Goal: Task Accomplishment & Management: Manage account settings

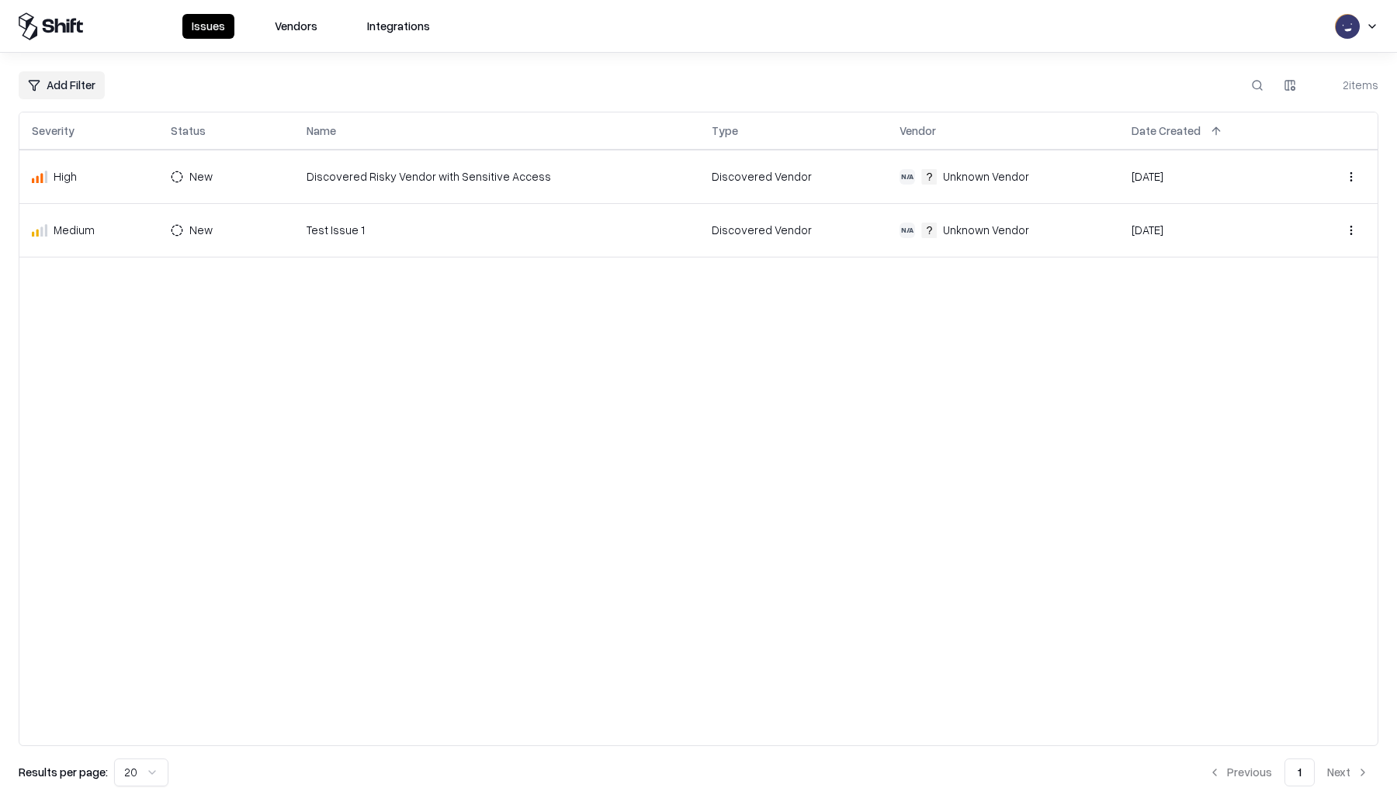
click at [210, 175] on html "Issues Vendors Integrations Add Filter 2 items Severity Status Name Type Vendor…" at bounding box center [698, 402] width 1397 height 805
click at [679, 71] on html "Issues Vendors Integrations Add Filter 2 items Severity Status Name Type Vendor…" at bounding box center [698, 402] width 1397 height 805
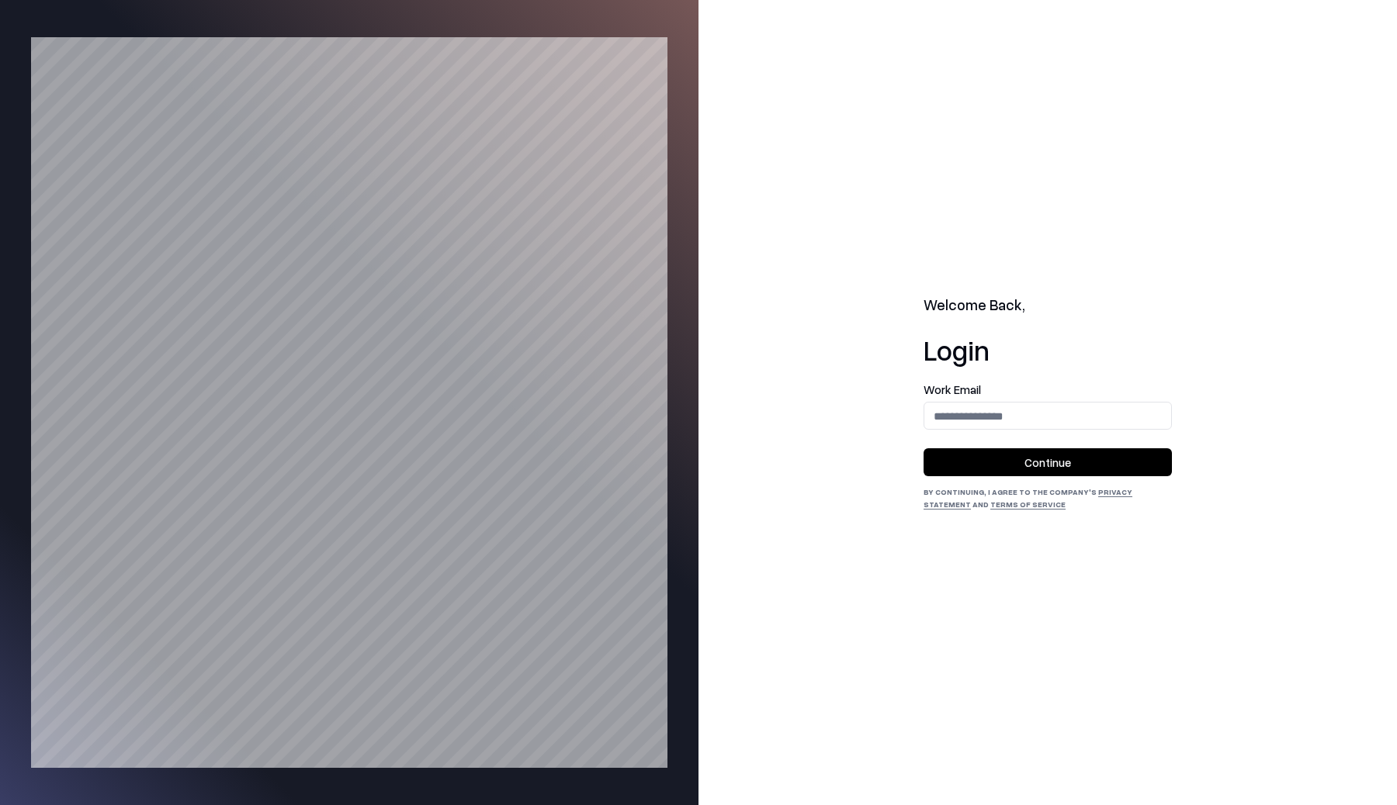
click at [1007, 414] on input "email" at bounding box center [1047, 416] width 247 height 29
type input "**********"
click at [1035, 461] on button "Continue" at bounding box center [1047, 462] width 248 height 28
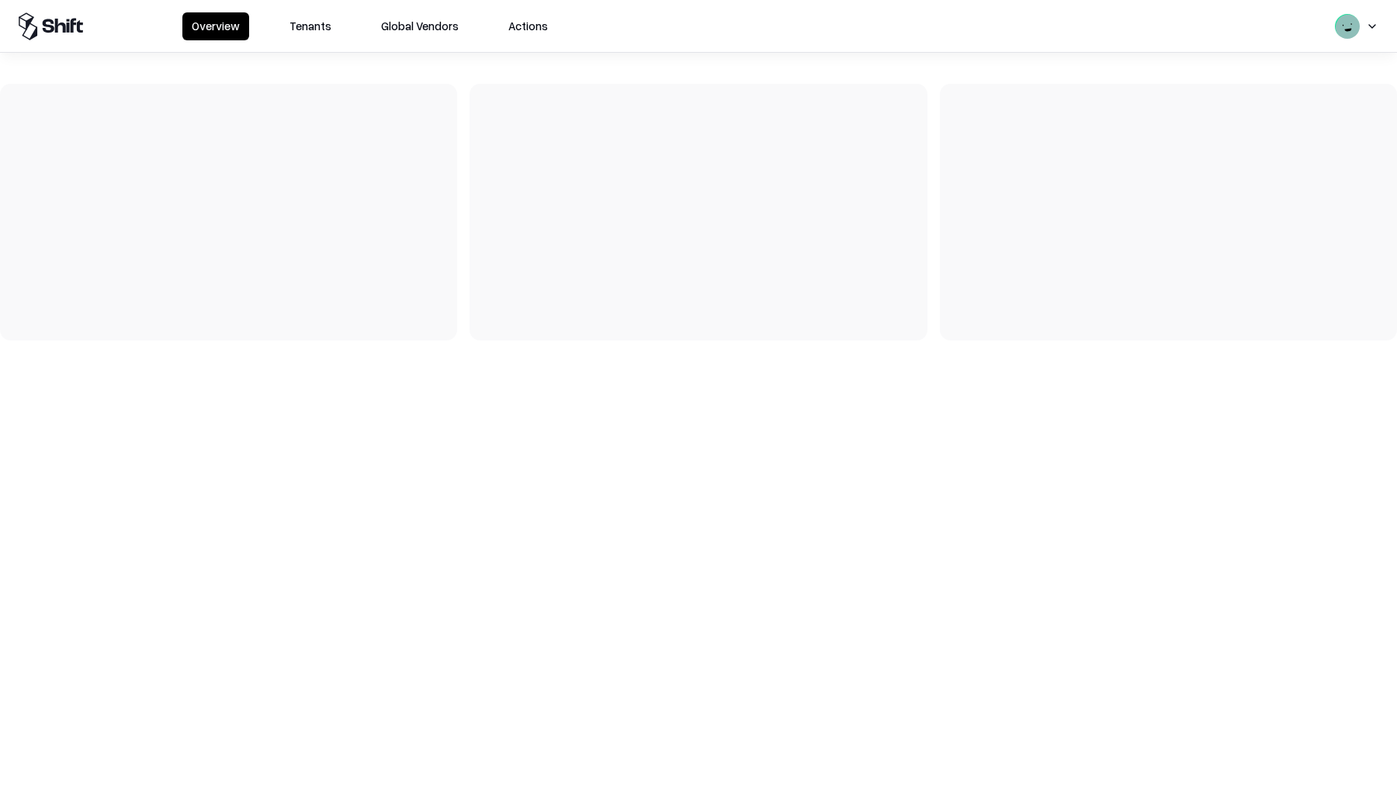
click at [312, 23] on button "Tenants" at bounding box center [310, 26] width 61 height 28
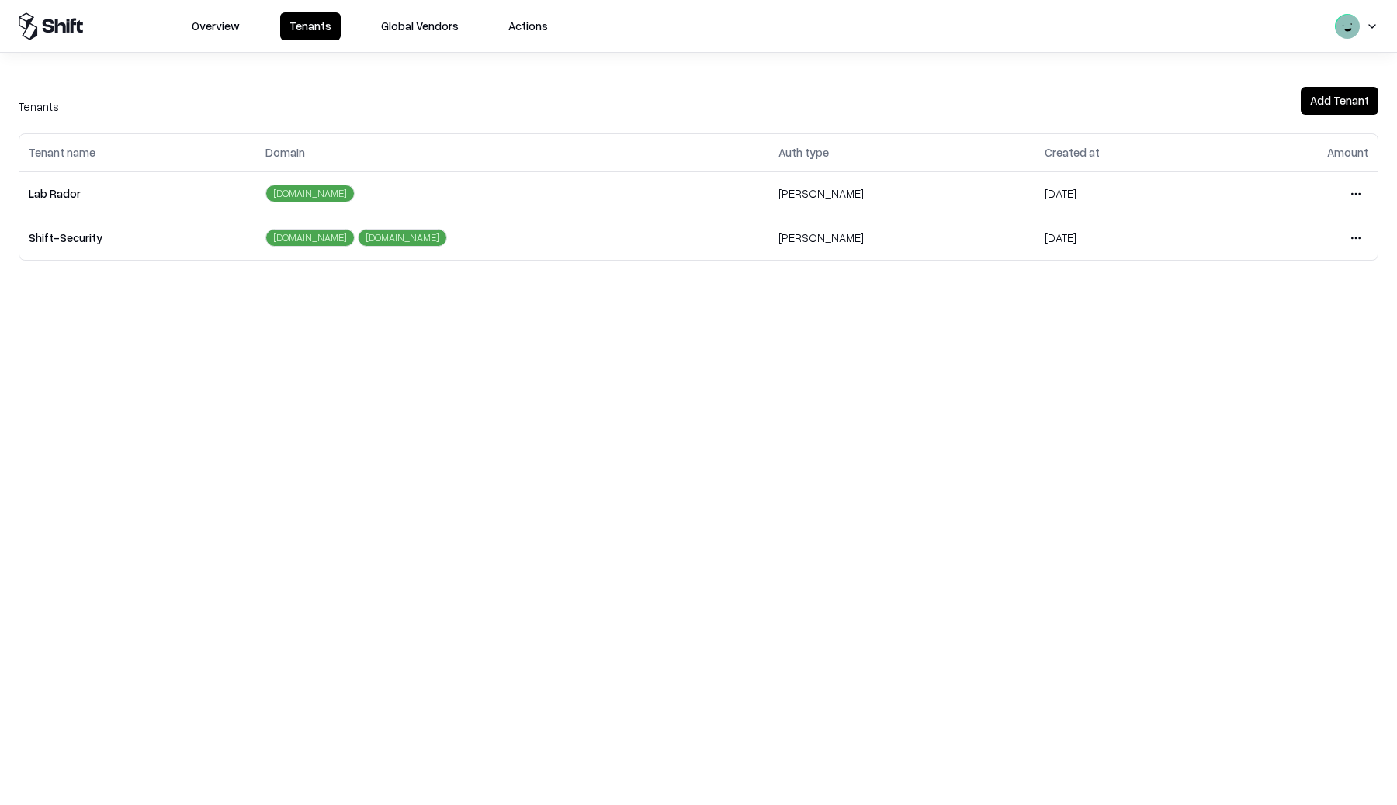
click at [1359, 185] on html "Overview Tenants Global Vendors Actions Tenants Add Tenant Tenant name Domain A…" at bounding box center [698, 402] width 1397 height 805
click at [1251, 321] on div "Login to tenant" at bounding box center [1290, 323] width 168 height 31
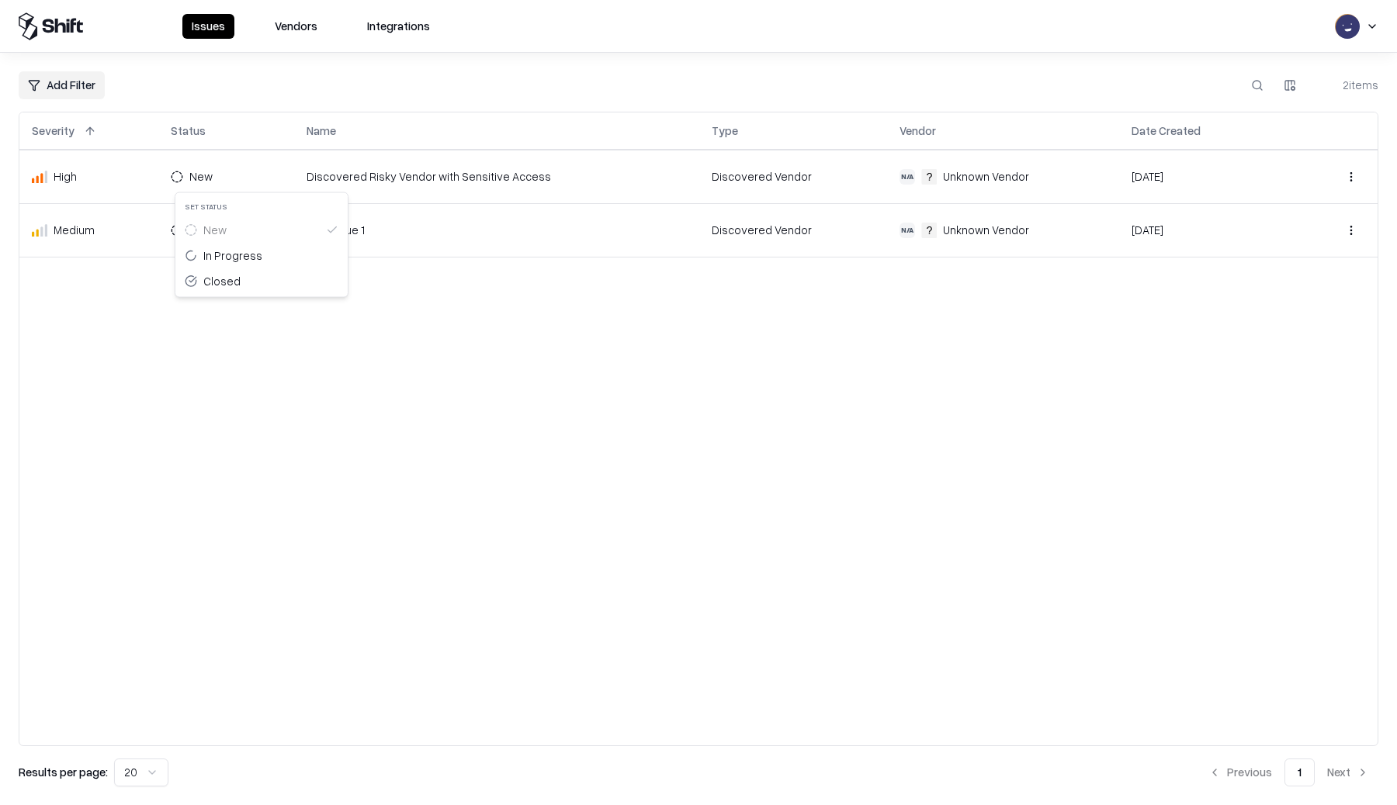
click at [211, 179] on html "Issues Vendors Integrations Add Filter 2 items Severity Status Name Type Vendor…" at bounding box center [698, 402] width 1397 height 805
click at [989, 302] on html "Issues Vendors Integrations Add Filter 2 items Severity Status Name Type Vendor…" at bounding box center [698, 402] width 1397 height 805
click at [220, 178] on html "Issues Vendors Integrations Add Filter 2 items Severity Status Name Type Vendor…" at bounding box center [698, 402] width 1397 height 805
click at [296, 338] on html "Issues Vendors Integrations Add Filter 2 items Severity Status Name Type Vendor…" at bounding box center [698, 402] width 1397 height 805
click at [202, 168] on html "Issues Vendors Integrations Add Filter 2 items Severity Status Name Type Vendor…" at bounding box center [698, 402] width 1397 height 805
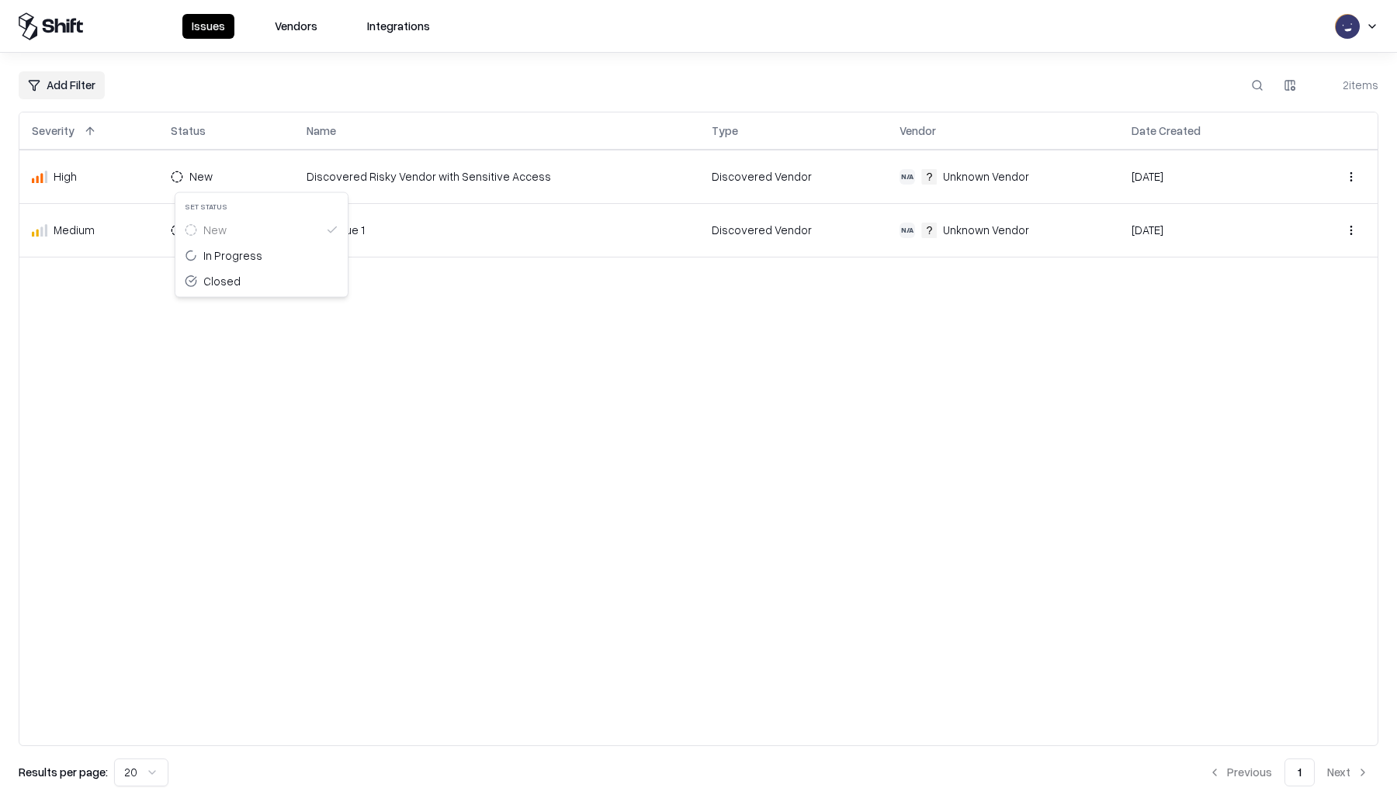
click at [223, 258] on div "In Progress" at bounding box center [232, 256] width 59 height 16
click at [232, 179] on html "Issues Vendors Integrations Add Filter 2 items Severity Status Name Type Vendor…" at bounding box center [698, 402] width 1397 height 805
click at [230, 229] on div "New" at bounding box center [257, 230] width 166 height 26
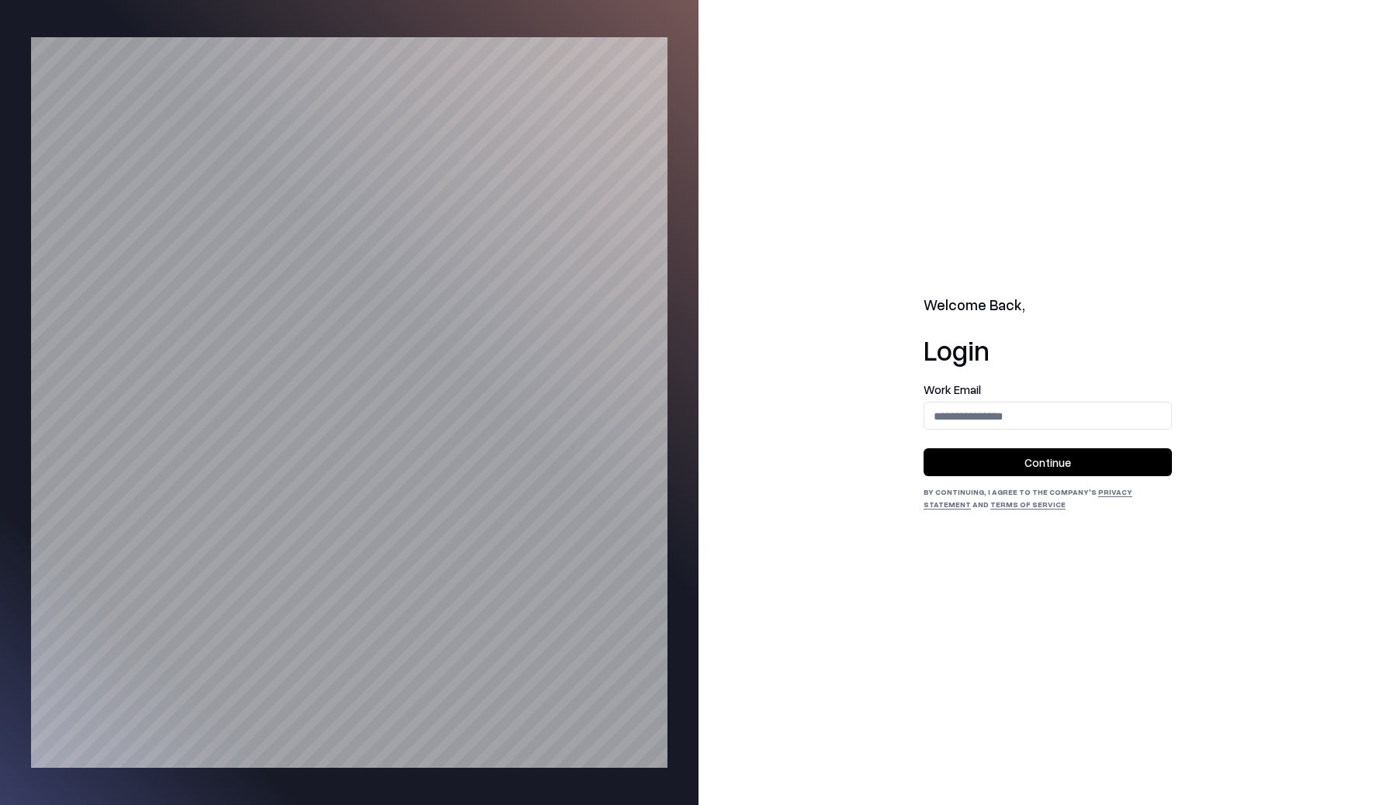
click at [1045, 414] on input "email" at bounding box center [1047, 416] width 247 height 29
type input "**********"
click at [1044, 458] on button "Continue" at bounding box center [1047, 462] width 248 height 28
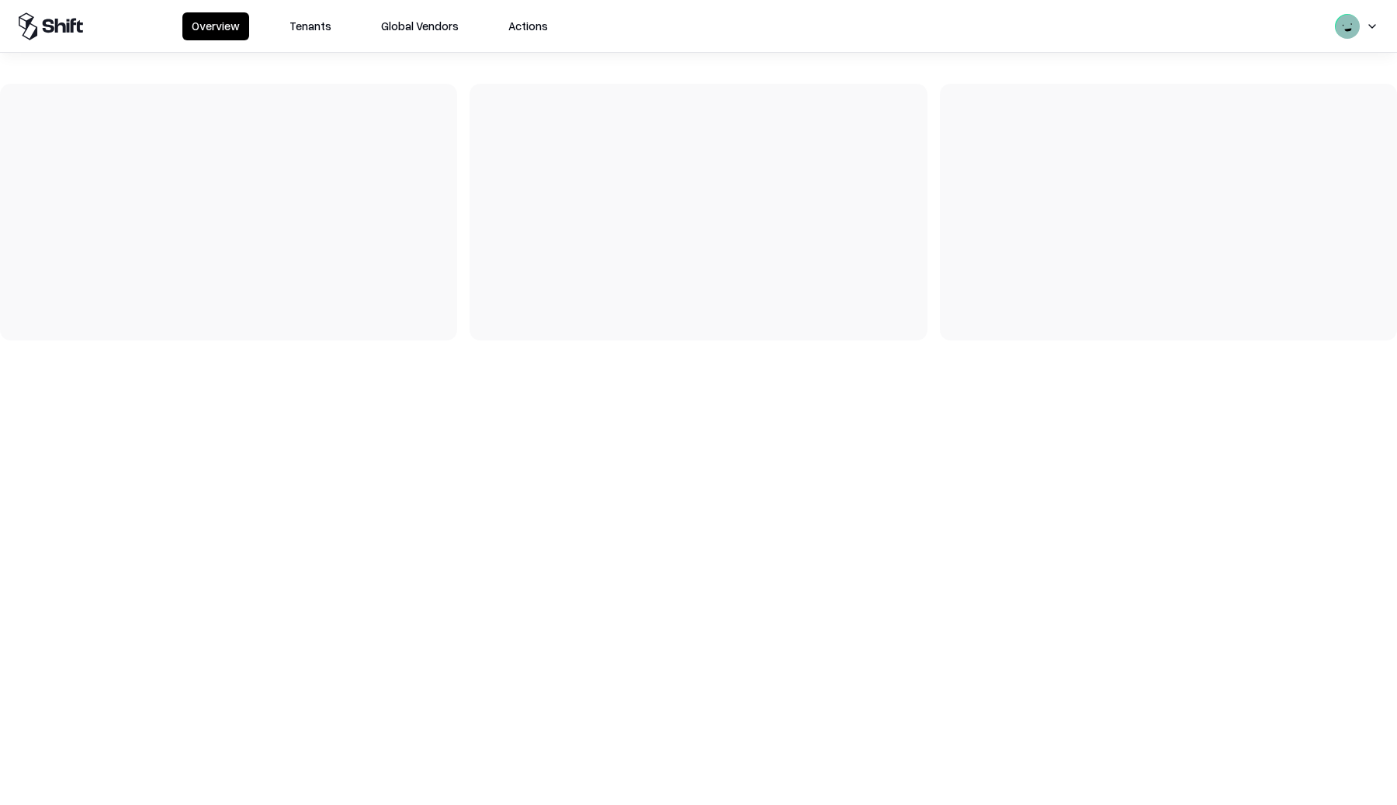
click at [306, 41] on div "Overview Tenants Global Vendors Actions" at bounding box center [698, 26] width 1397 height 52
click at [304, 29] on button "Tenants" at bounding box center [310, 26] width 61 height 28
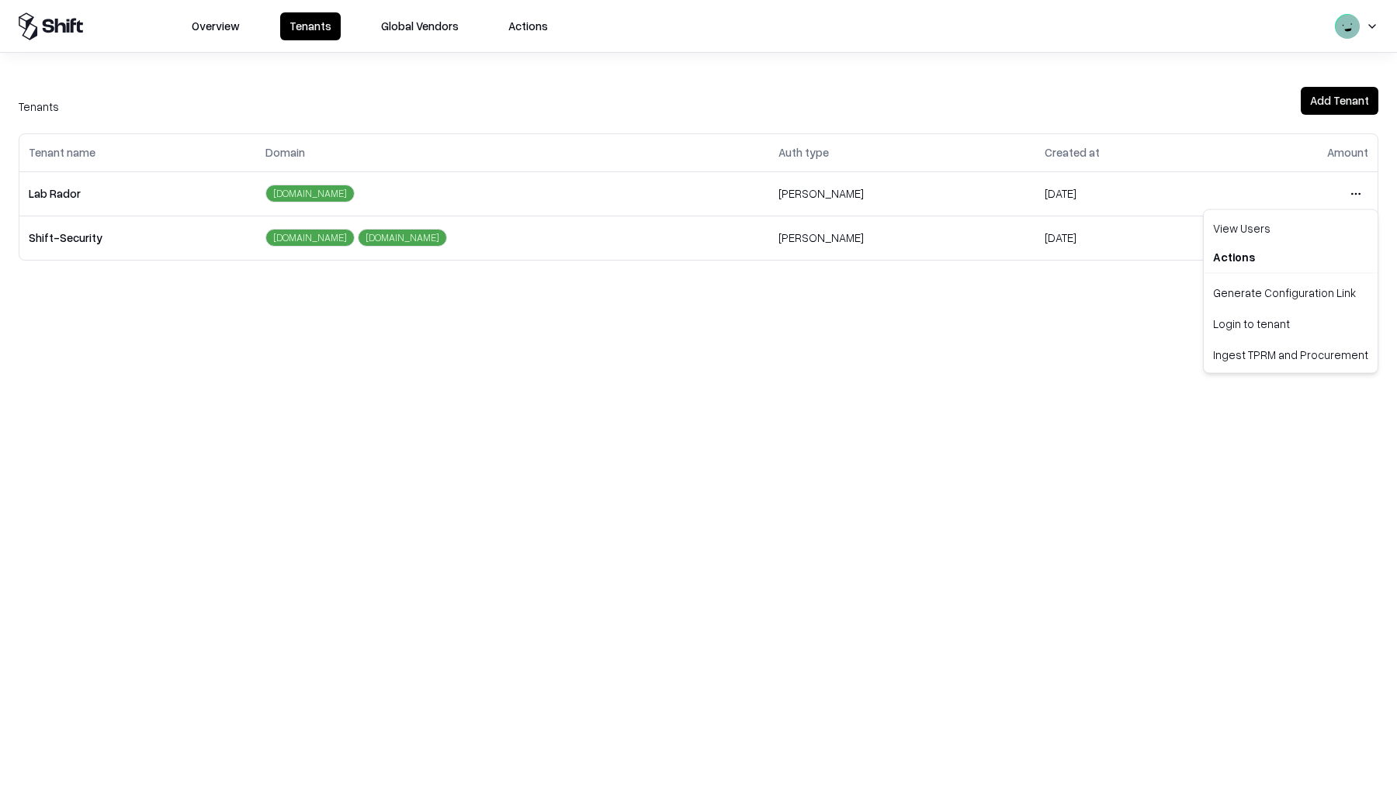
click at [1351, 189] on html "Overview Tenants Global Vendors Actions Tenants Add Tenant Tenant name Domain A…" at bounding box center [698, 402] width 1397 height 805
click at [1238, 317] on div "Login to tenant" at bounding box center [1290, 323] width 168 height 31
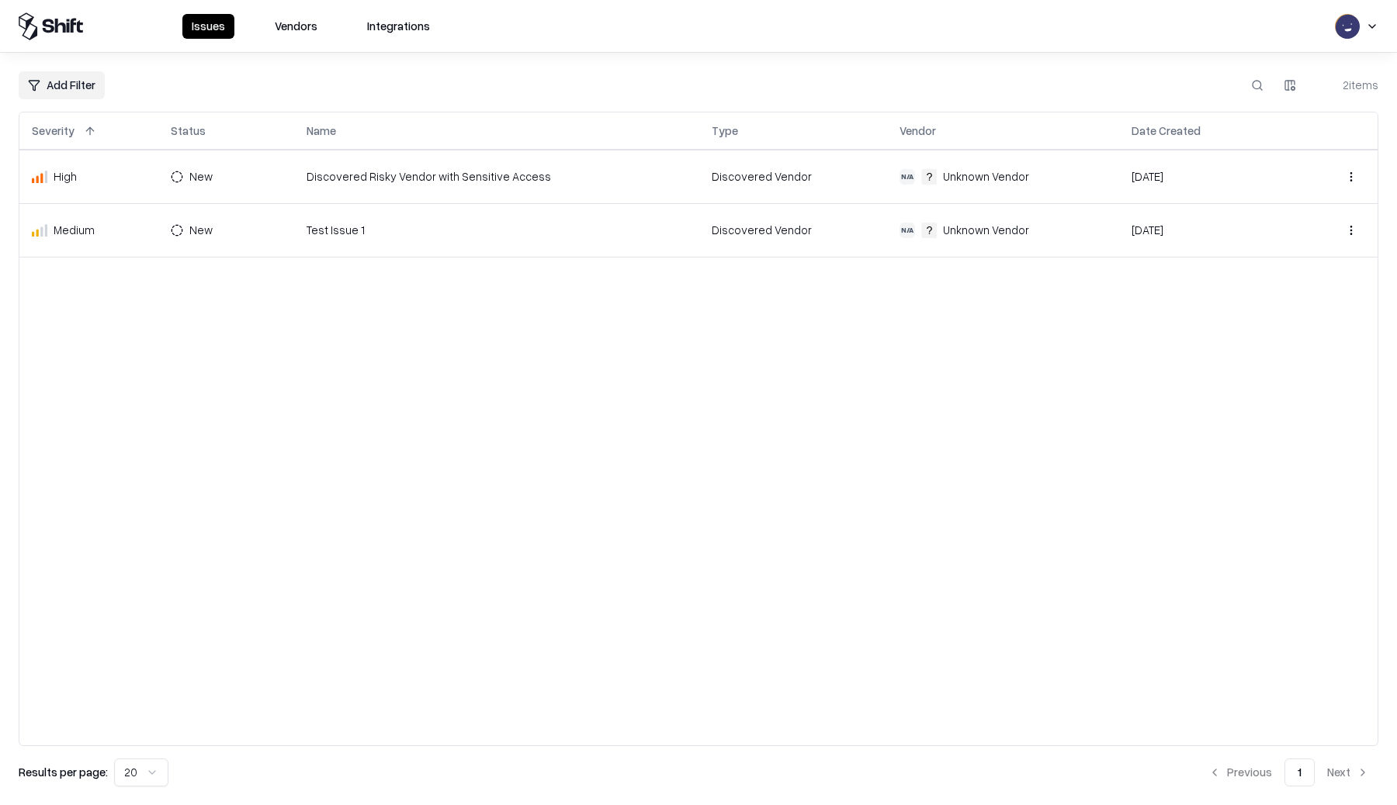
click at [973, 178] on div "Unknown Vendor" at bounding box center [986, 176] width 86 height 16
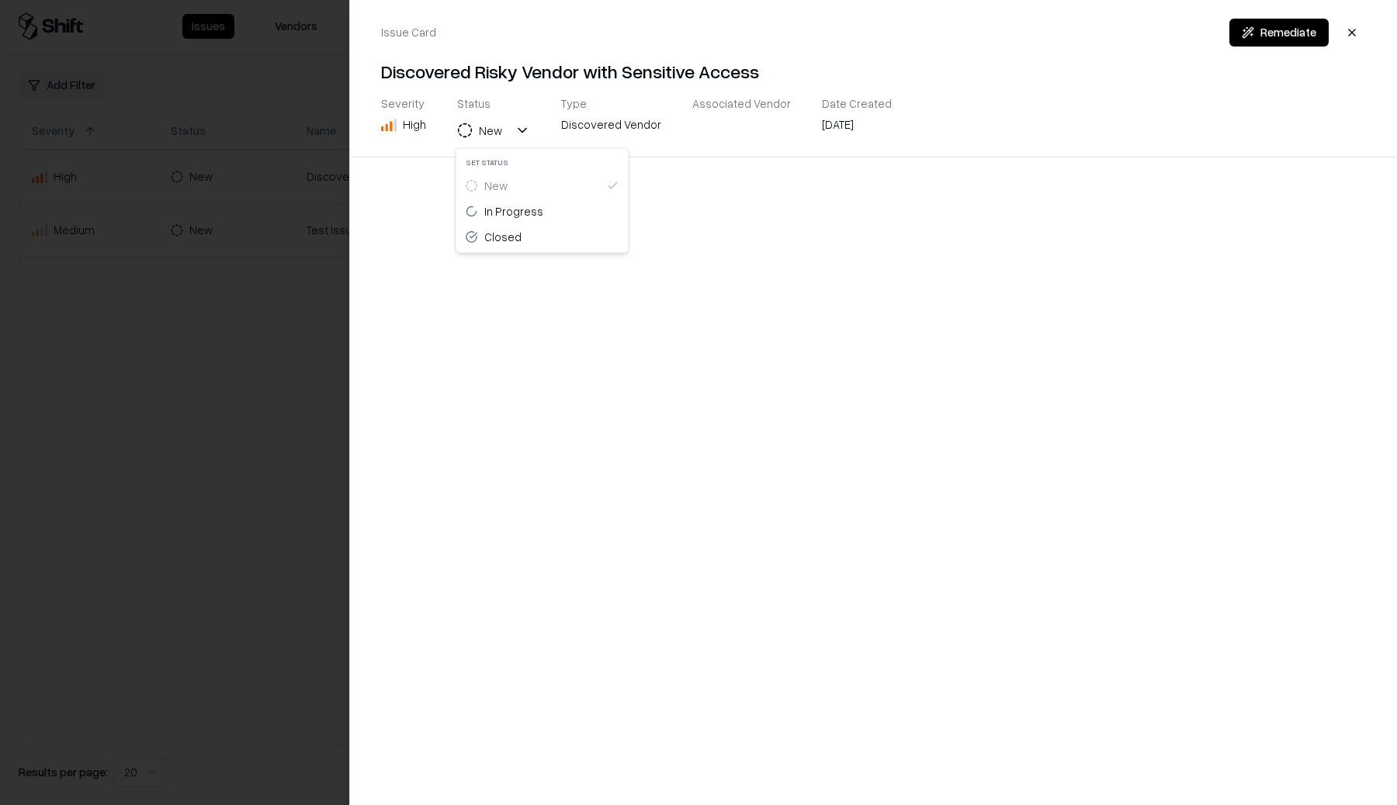
click at [496, 131] on div "New" at bounding box center [490, 131] width 23 height 16
click at [439, 215] on div "Issue Card Remediate Discovered Risky Vendor with Sensitive Access Severity Hig…" at bounding box center [872, 402] width 1047 height 805
click at [266, 246] on div at bounding box center [698, 402] width 1397 height 805
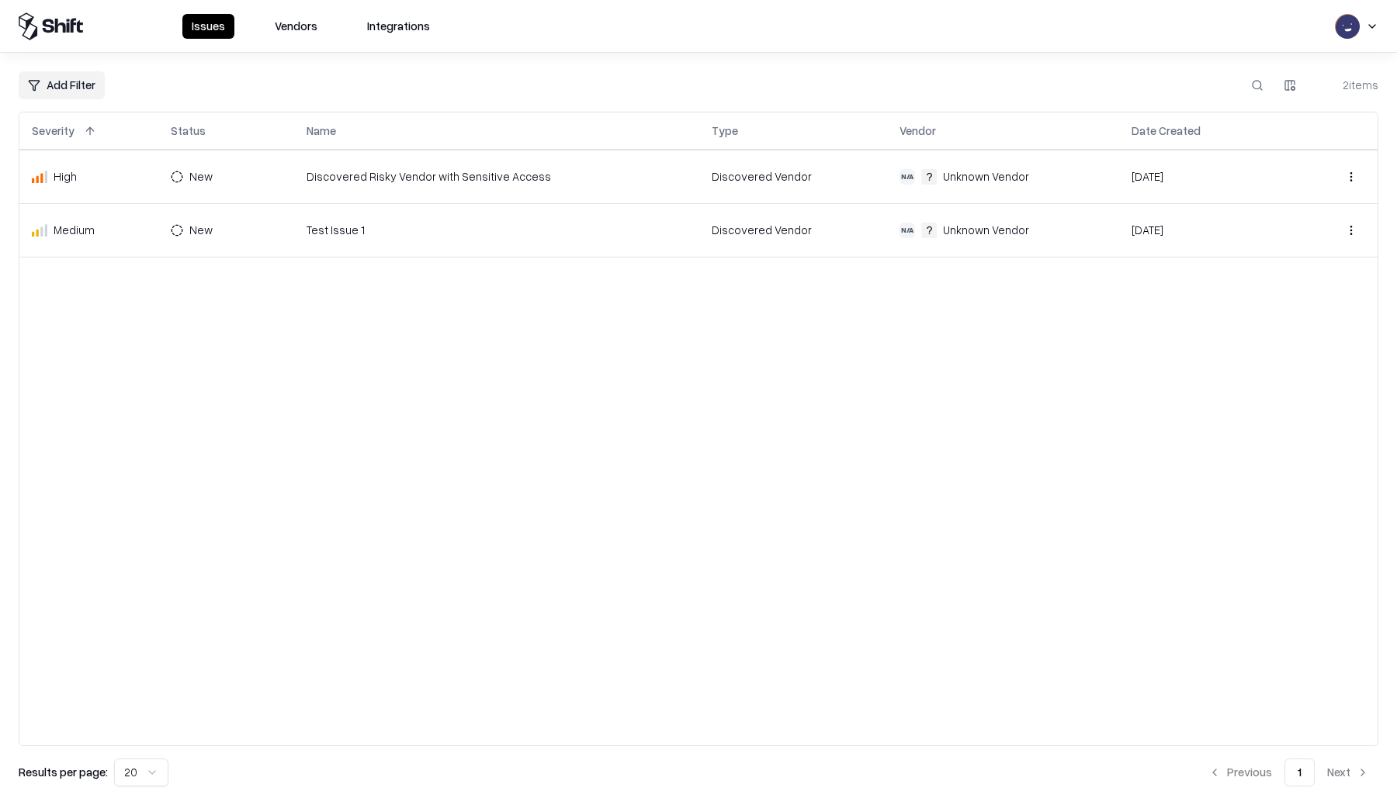
click at [1350, 229] on html "Issues Vendors Integrations Add Filter 2 items Severity Status Name Type Vendor…" at bounding box center [698, 402] width 1397 height 805
click at [977, 359] on html "Issues Vendors Integrations Add Filter 2 items Severity Status Name Type Vendor…" at bounding box center [698, 402] width 1397 height 805
click at [931, 178] on div "Unknown Vendor" at bounding box center [975, 176] width 108 height 16
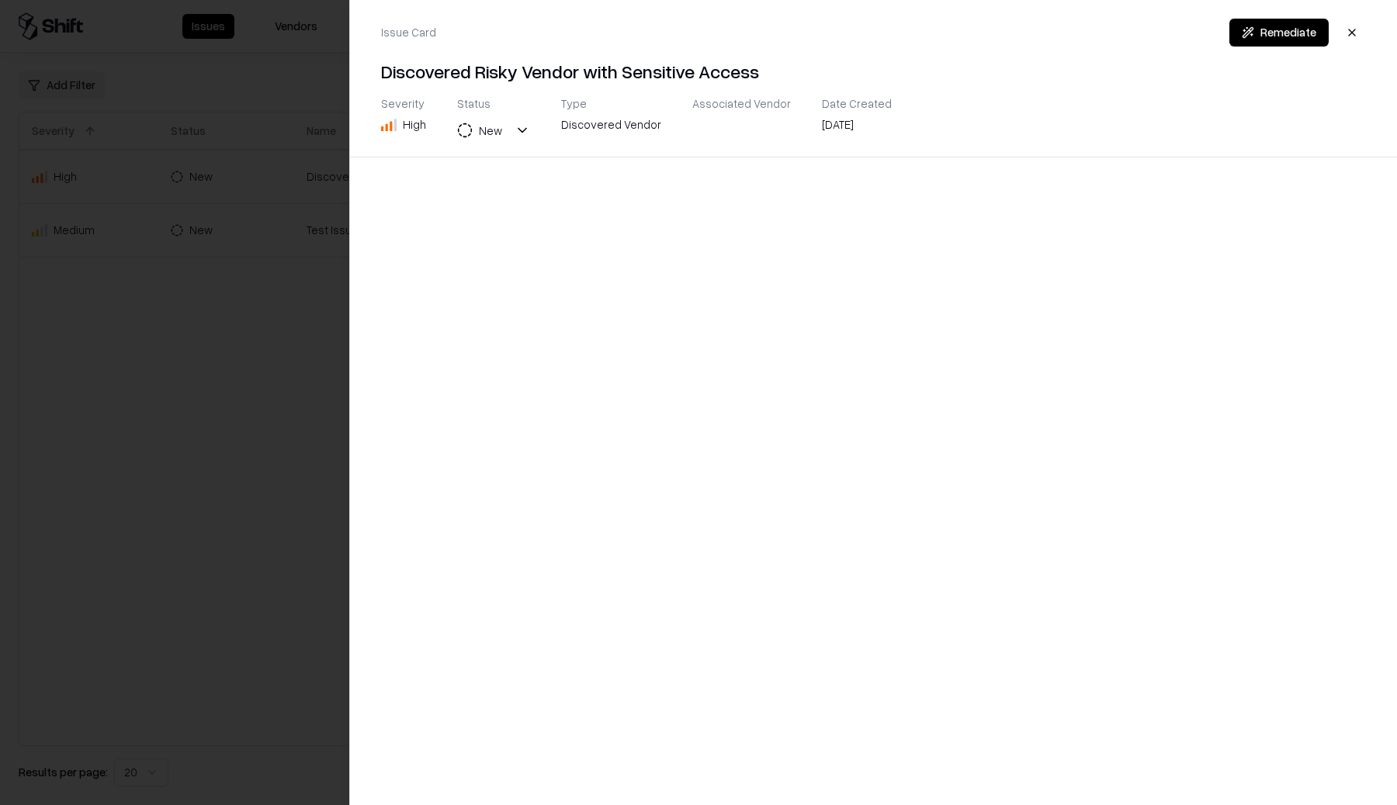
click at [278, 366] on div at bounding box center [698, 402] width 1397 height 805
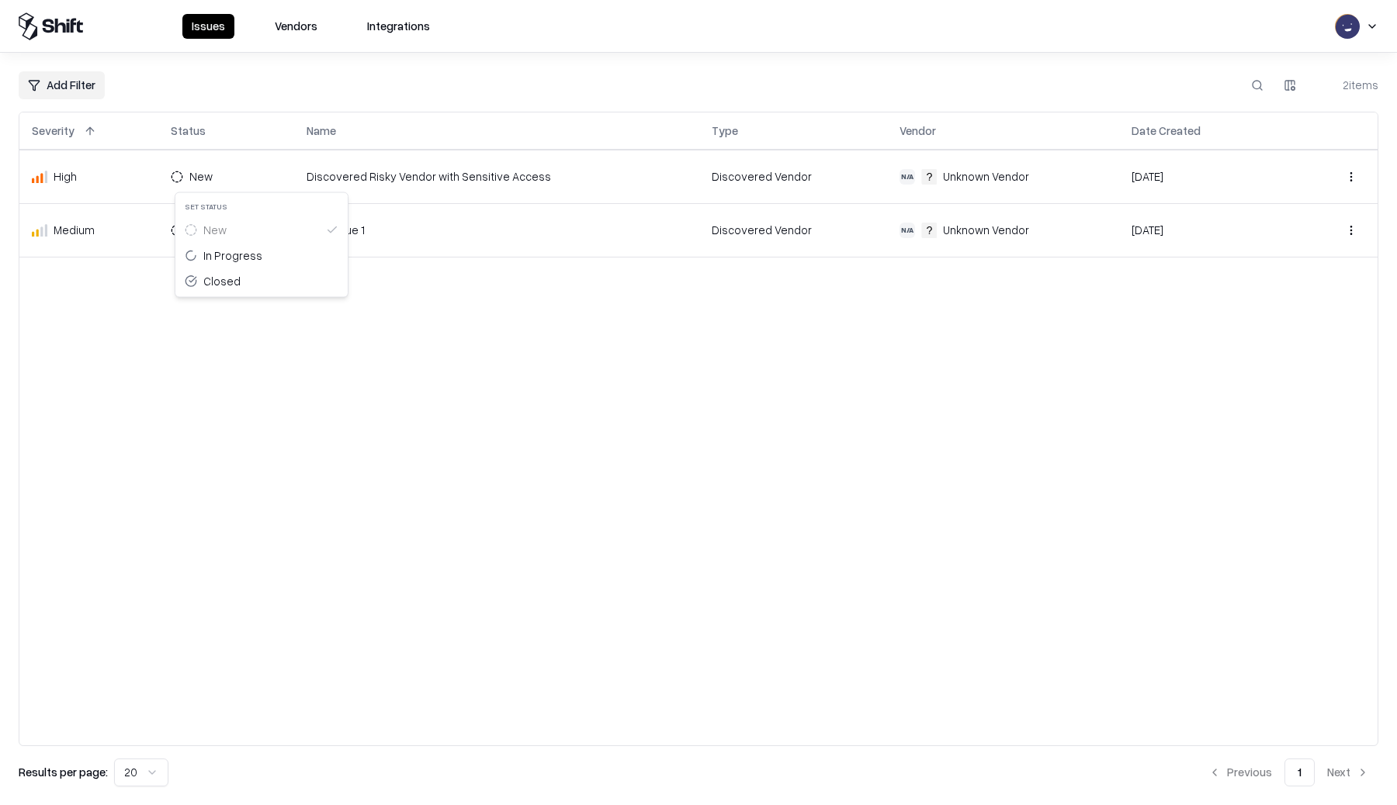
click at [219, 175] on html "Issues Vendors Integrations Add Filter 2 items Severity Status Name Type Vendor…" at bounding box center [698, 402] width 1397 height 805
click at [223, 260] on div "In Progress" at bounding box center [232, 256] width 59 height 16
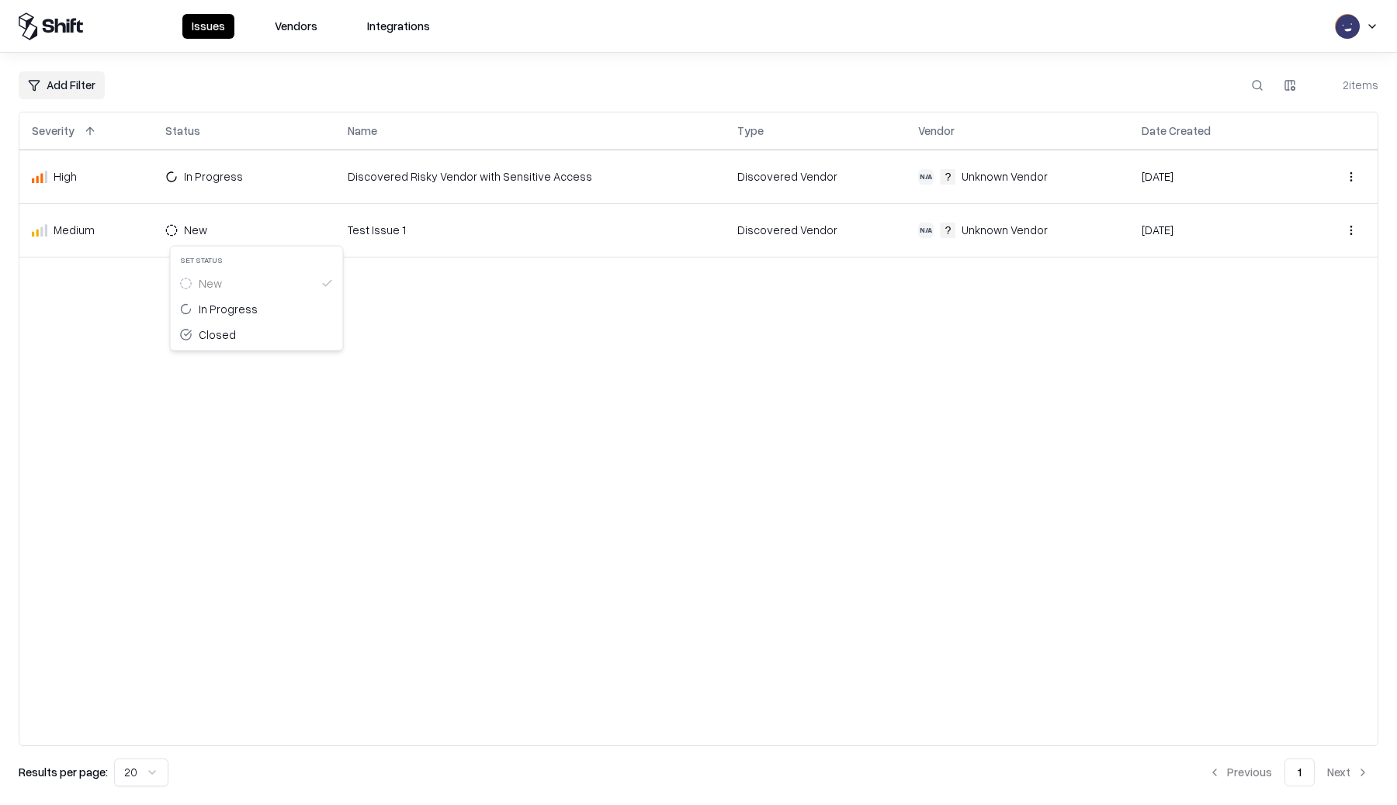
click at [209, 230] on html "Issues Vendors Integrations Add Filter 2 items Severity Status Name Type Vendor…" at bounding box center [698, 402] width 1397 height 805
click at [225, 329] on div "Closed" at bounding box center [217, 335] width 37 height 16
click at [236, 181] on html "Issues Vendors Integrations Add Filter 2 items Severity Status Name Type Vendor…" at bounding box center [698, 402] width 1397 height 805
click at [232, 282] on div "Closed" at bounding box center [257, 281] width 166 height 26
click at [1210, 131] on button at bounding box center [1219, 131] width 19 height 19
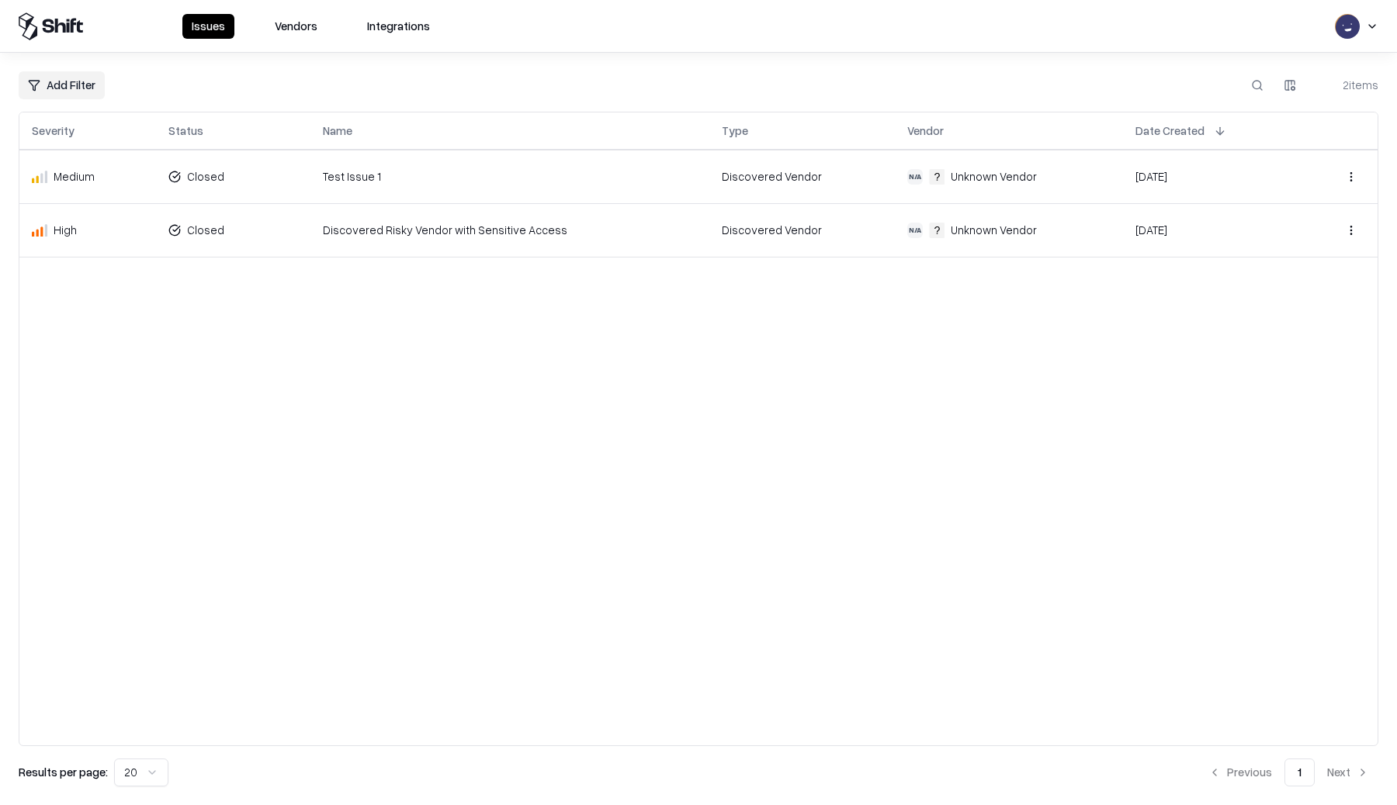
click at [1210, 130] on button at bounding box center [1219, 131] width 19 height 19
click at [86, 133] on button at bounding box center [90, 131] width 19 height 19
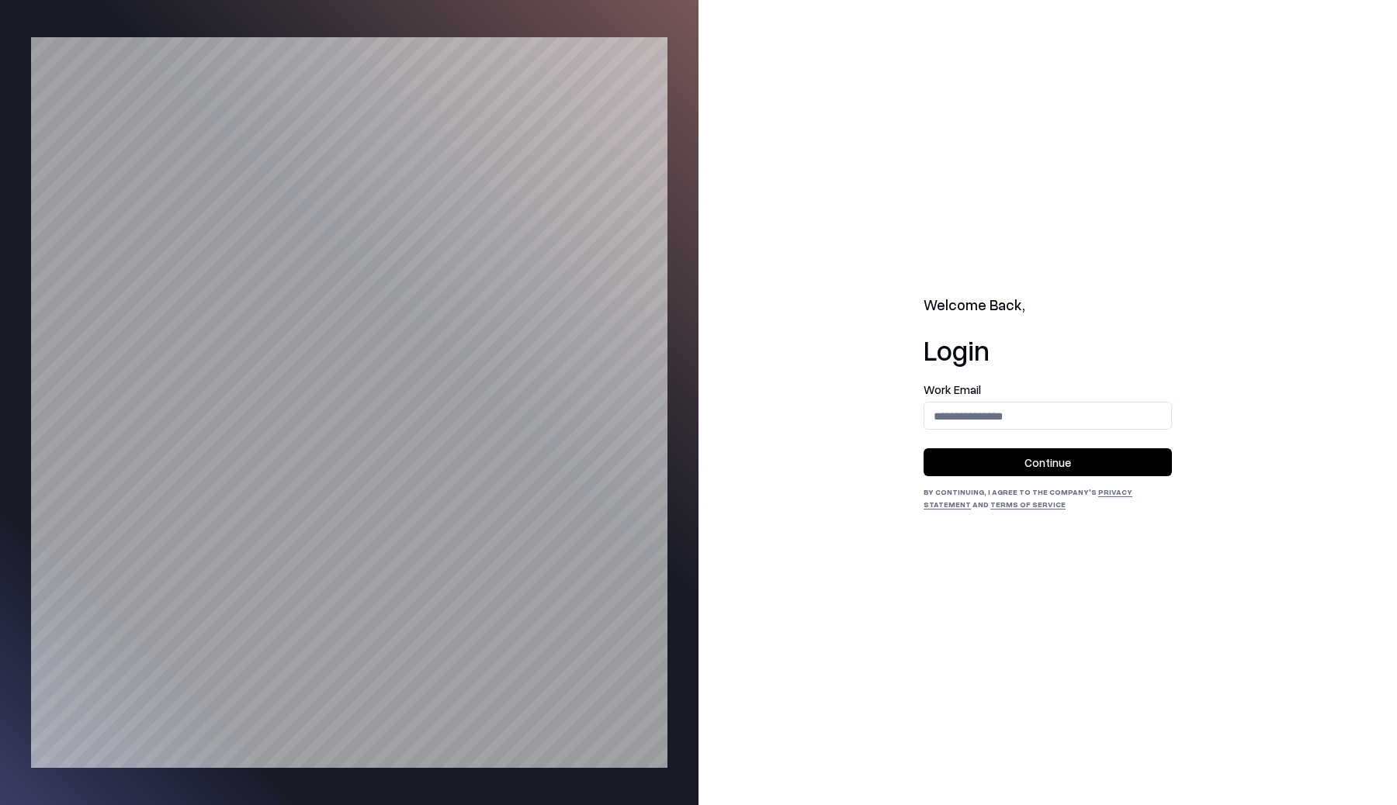
click at [1013, 422] on input "email" at bounding box center [1047, 416] width 247 height 29
type input "**********"
click at [1012, 463] on button "Continue" at bounding box center [1047, 462] width 248 height 28
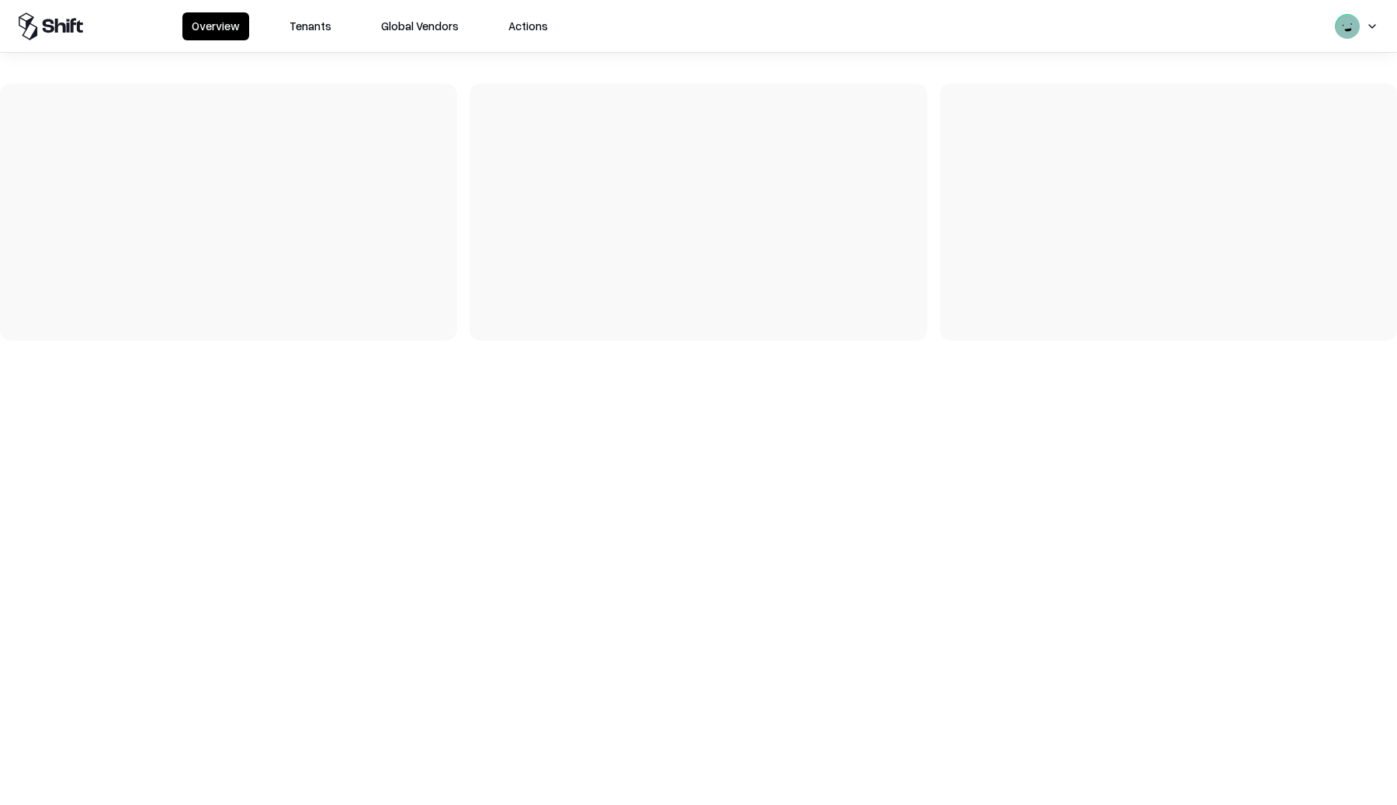
click at [298, 42] on div "Overview Tenants Global Vendors Actions" at bounding box center [698, 26] width 1397 height 52
click at [299, 35] on button "Tenants" at bounding box center [310, 26] width 61 height 28
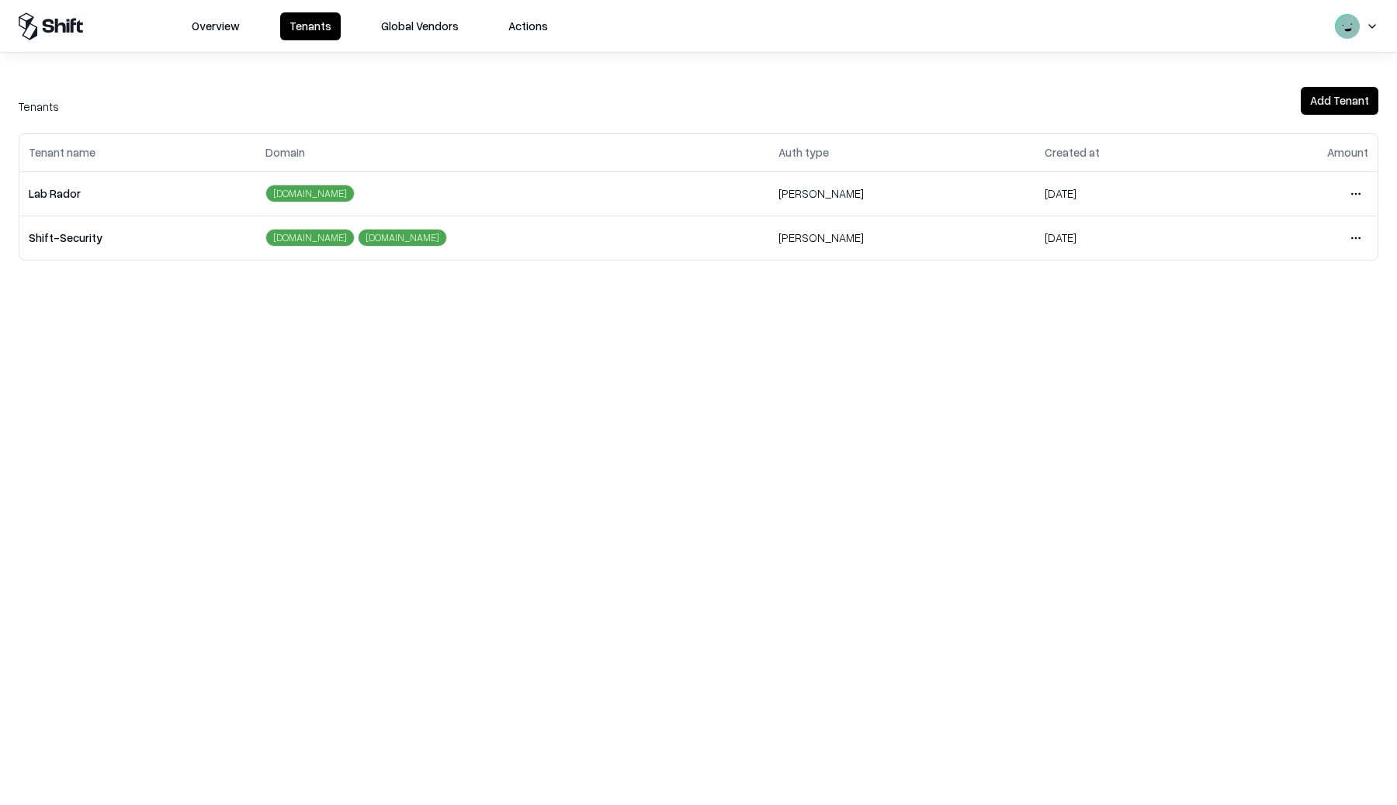
click at [1353, 194] on html "Overview Tenants Global Vendors Actions Tenants Add Tenant Tenant name Domain A…" at bounding box center [698, 402] width 1397 height 805
click at [1263, 318] on div "Login to tenant" at bounding box center [1290, 323] width 168 height 31
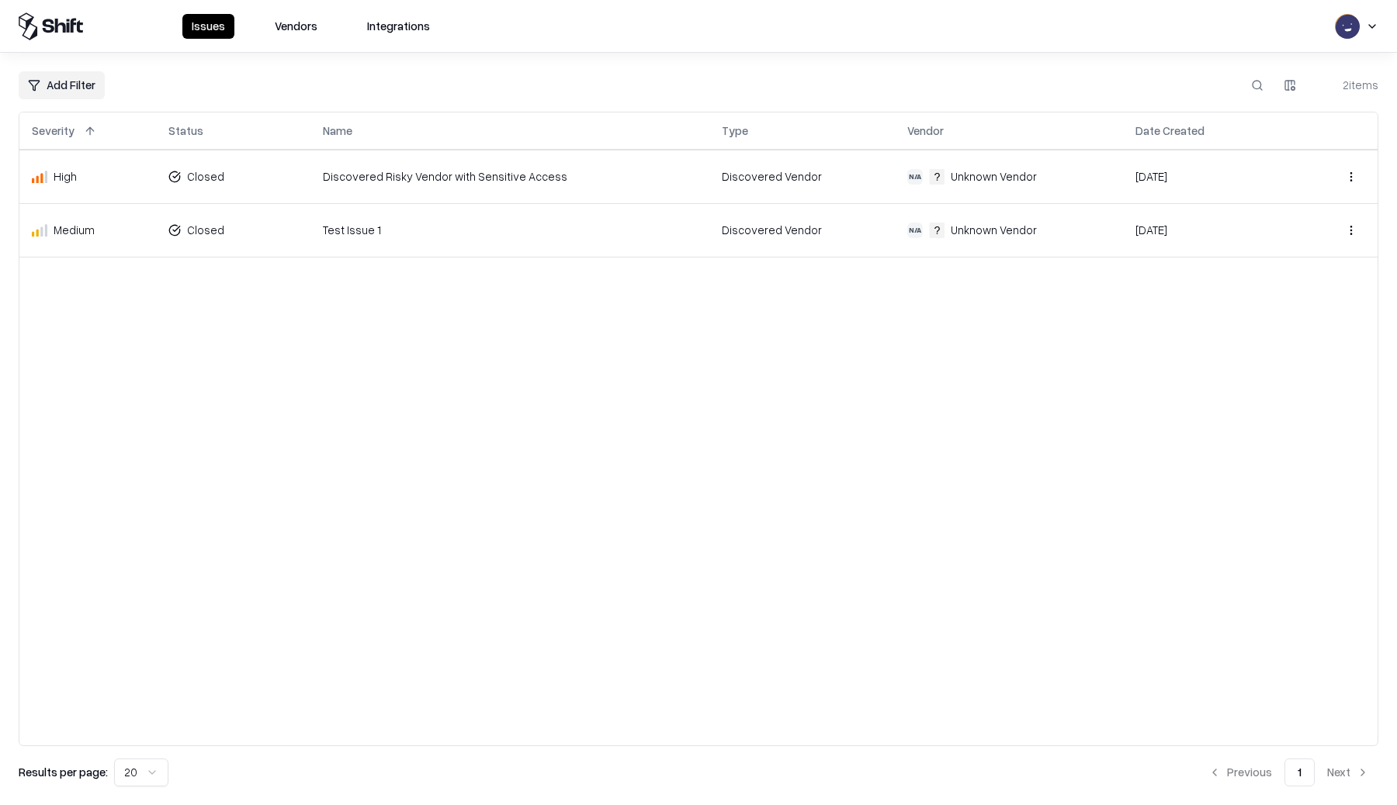
click at [85, 129] on button at bounding box center [90, 131] width 19 height 19
click at [93, 134] on button at bounding box center [90, 131] width 19 height 19
click at [88, 136] on button at bounding box center [90, 131] width 19 height 19
